Goal: Transaction & Acquisition: Purchase product/service

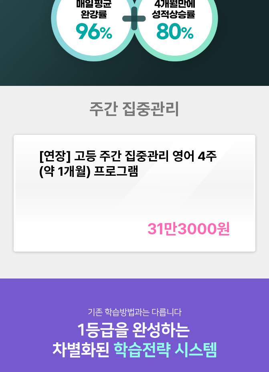
scroll to position [562, 0]
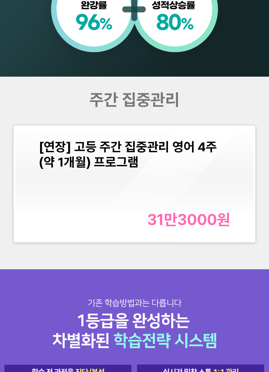
click at [131, 146] on span "[연장] 고등 주간 집중관리 영어 4주(약 1개월) 프로그램" at bounding box center [128, 154] width 178 height 31
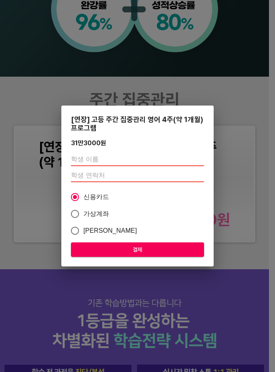
click at [96, 157] on input "text" at bounding box center [137, 159] width 133 height 13
type input "d"
type input "[PERSON_NAME]"
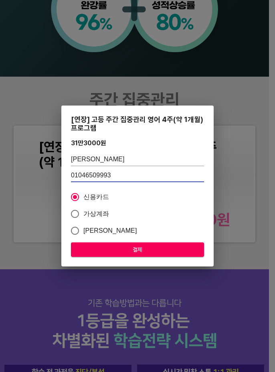
type input "01046509993"
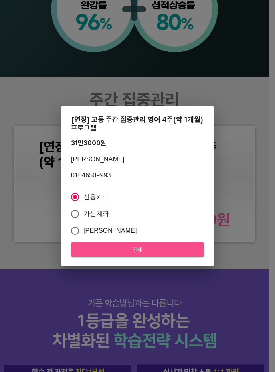
click at [143, 245] on span "결제" at bounding box center [138, 250] width 120 height 10
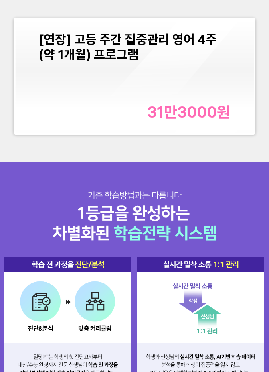
scroll to position [643, 0]
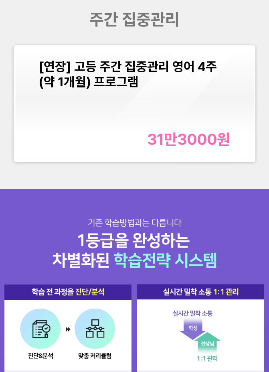
click at [188, 136] on div "31만3000 원" at bounding box center [188, 140] width 83 height 18
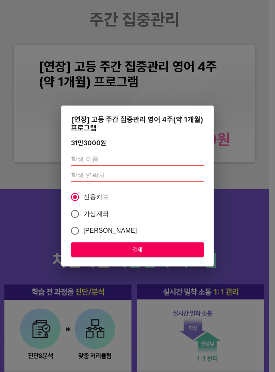
click at [93, 153] on div at bounding box center [137, 167] width 133 height 35
click at [93, 159] on input "text" at bounding box center [137, 159] width 133 height 13
type input "[PERSON_NAME]"
type input "01046509993"
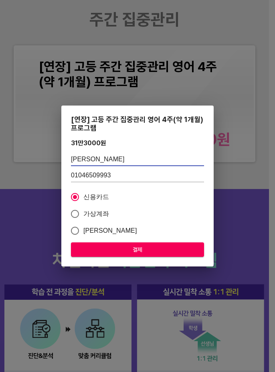
drag, startPoint x: 125, startPoint y: 248, endPoint x: 130, endPoint y: 240, distance: 9.9
click at [129, 239] on div "[연장] 고등 주간 집중관리 영어 4주(약 1개월) 프로그램 31만3000 원 윤소정 01046509993 신용카드 가상계좌 카카오페이 결제" at bounding box center [137, 186] width 153 height 161
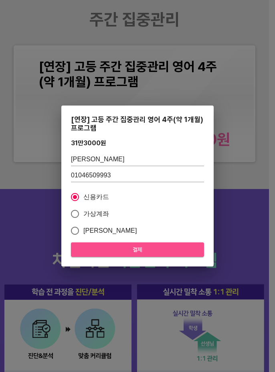
click at [145, 248] on span "결제" at bounding box center [138, 250] width 120 height 10
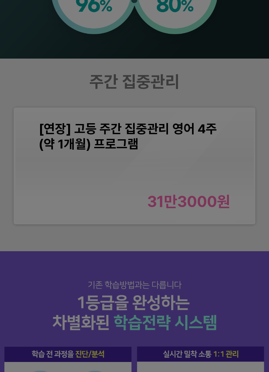
scroll to position [602, 0]
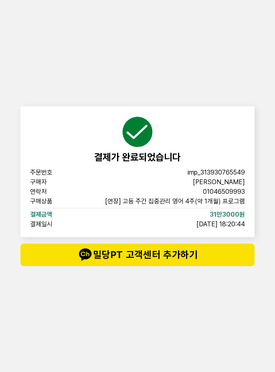
click at [135, 135] on img at bounding box center [138, 132] width 32 height 32
drag, startPoint x: 119, startPoint y: 133, endPoint x: 152, endPoint y: 136, distance: 33.0
click at [120, 134] on div "결제가 완료되었습니다" at bounding box center [137, 139] width 215 height 47
click at [153, 136] on img at bounding box center [138, 132] width 32 height 32
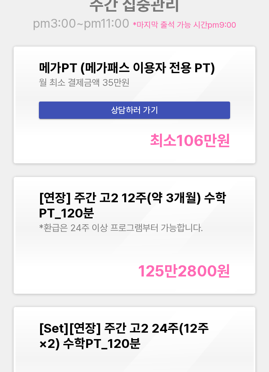
scroll to position [723, 0]
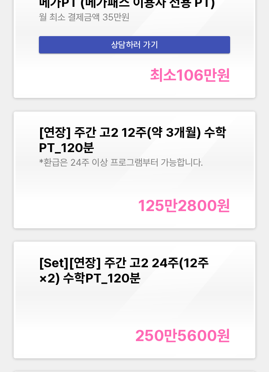
click at [126, 161] on div "*환급은 24주 이상 프로그램부터 가능합니다." at bounding box center [135, 162] width 192 height 11
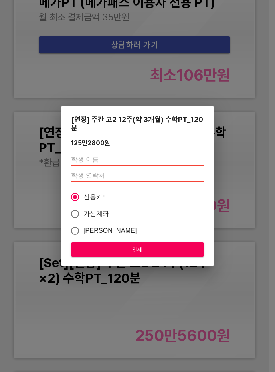
click at [103, 160] on input "text" at bounding box center [137, 159] width 133 height 13
type input "[PERSON_NAME]"
type input "01046509993"
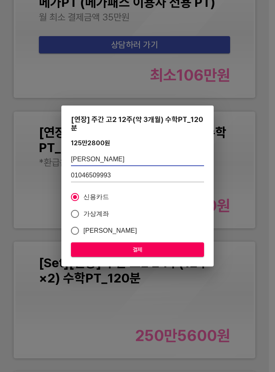
click at [137, 250] on span "결제" at bounding box center [138, 250] width 120 height 10
